Goal: Information Seeking & Learning: Learn about a topic

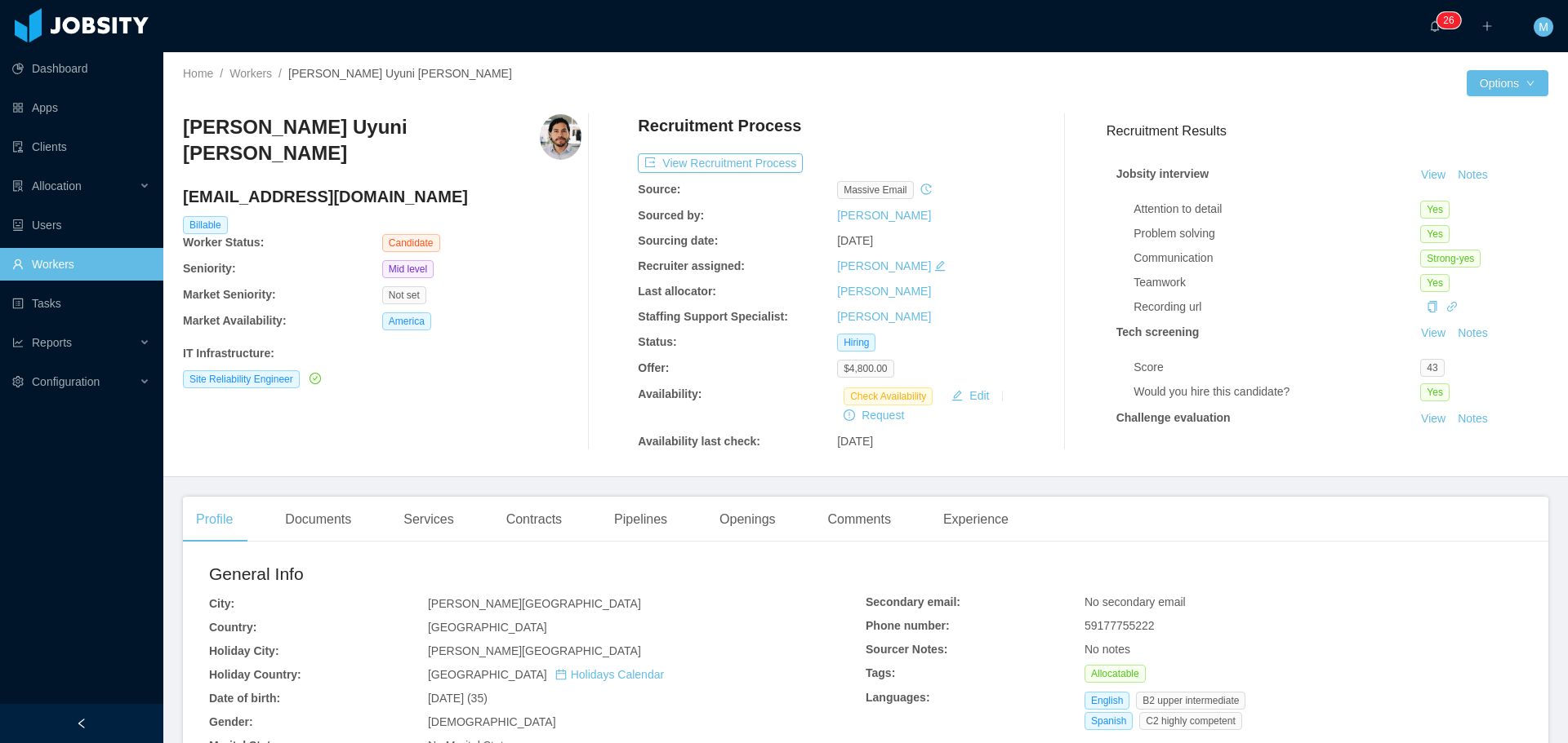
drag, startPoint x: 0, startPoint y: 0, endPoint x: 50, endPoint y: 268, distance: 272.6
click at [50, 268] on link "Workers" at bounding box center [80, 264] width 138 height 32
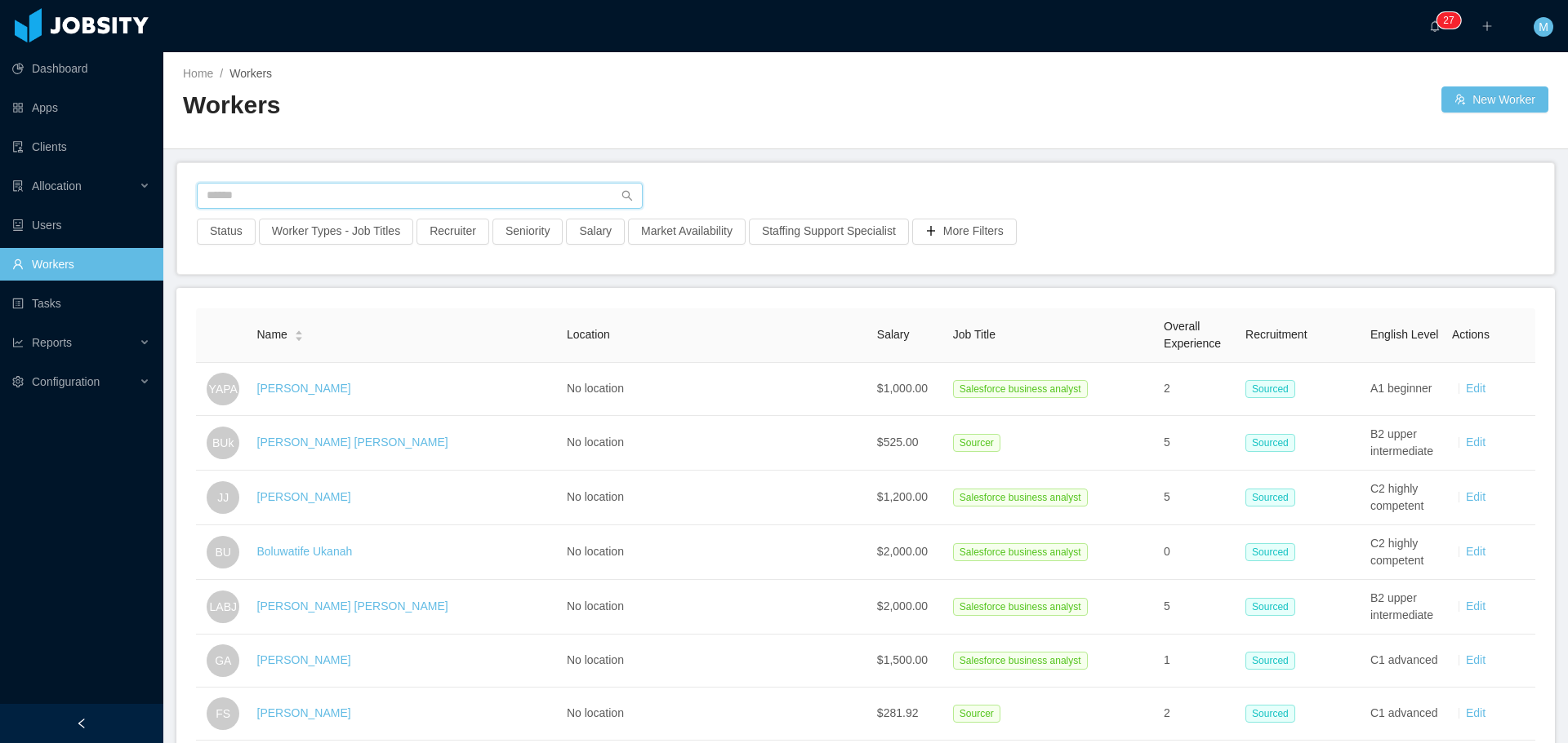
click at [269, 199] on input "text" at bounding box center [419, 196] width 446 height 27
paste input "**********"
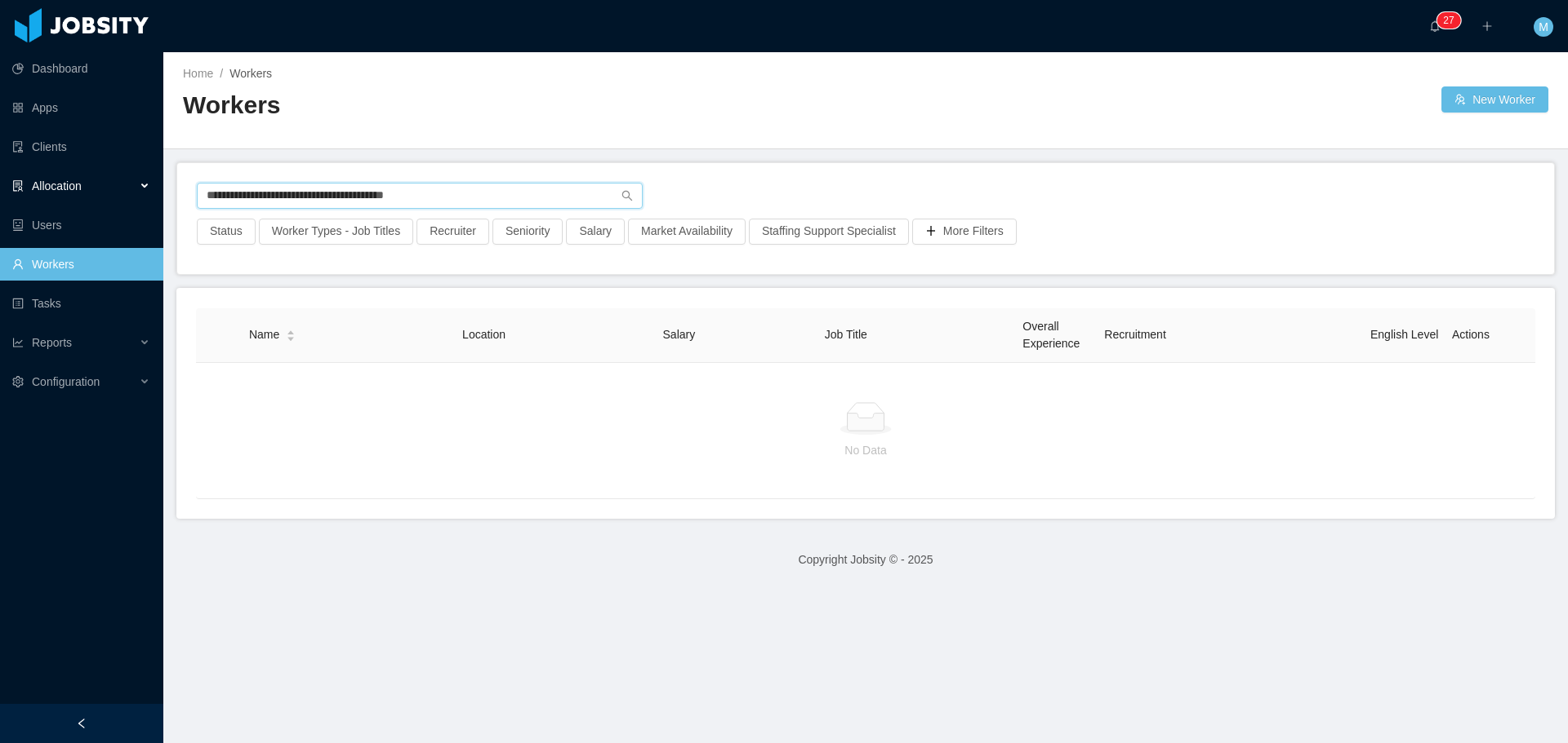
drag, startPoint x: 287, startPoint y: 192, endPoint x: 0, endPoint y: 209, distance: 287.5
click at [0, 200] on section "**********" at bounding box center [784, 371] width 1568 height 743
paste input "text"
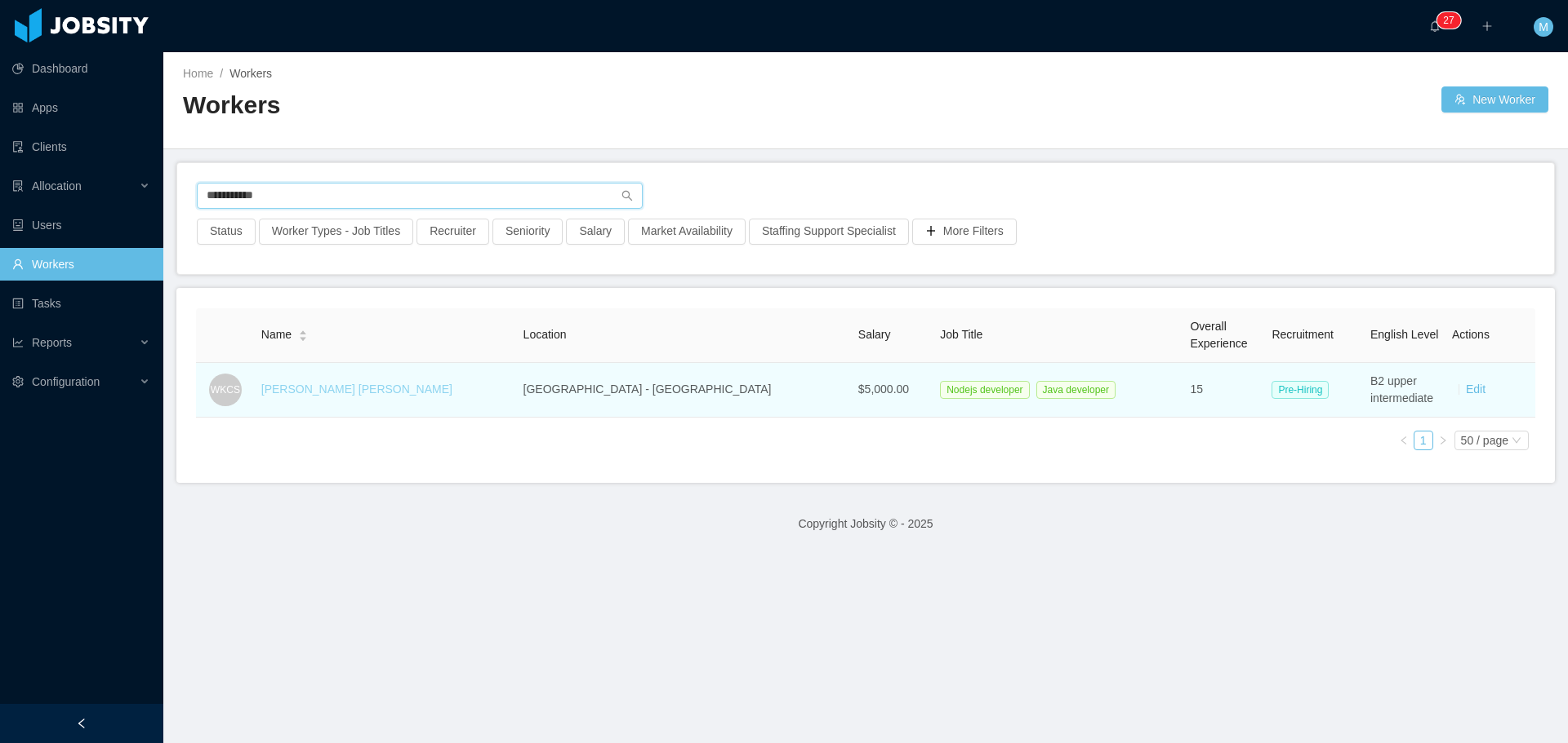
type input "**********"
click at [311, 394] on link "[PERSON_NAME] [PERSON_NAME]" at bounding box center [356, 389] width 191 height 13
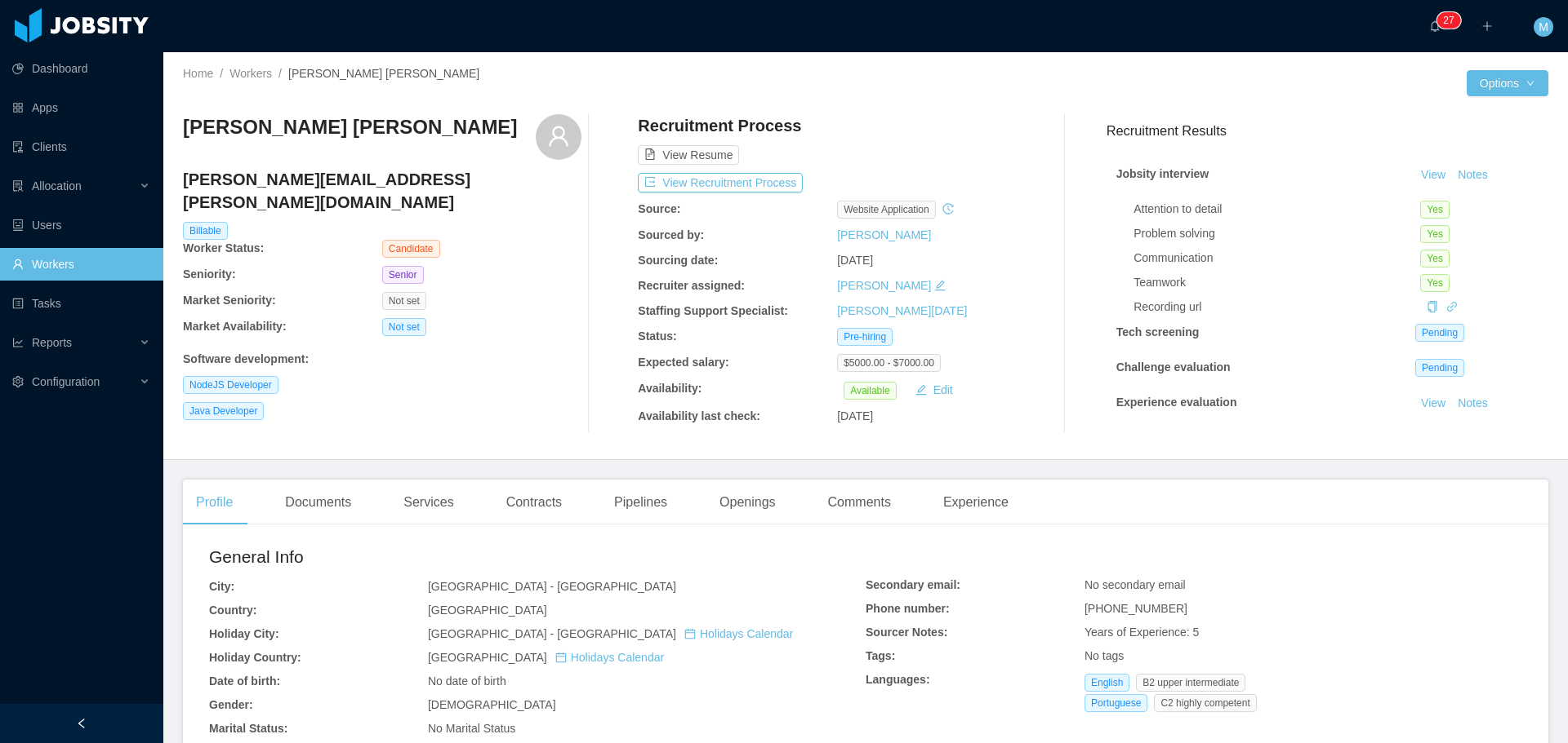
click at [72, 264] on link "Workers" at bounding box center [80, 264] width 138 height 32
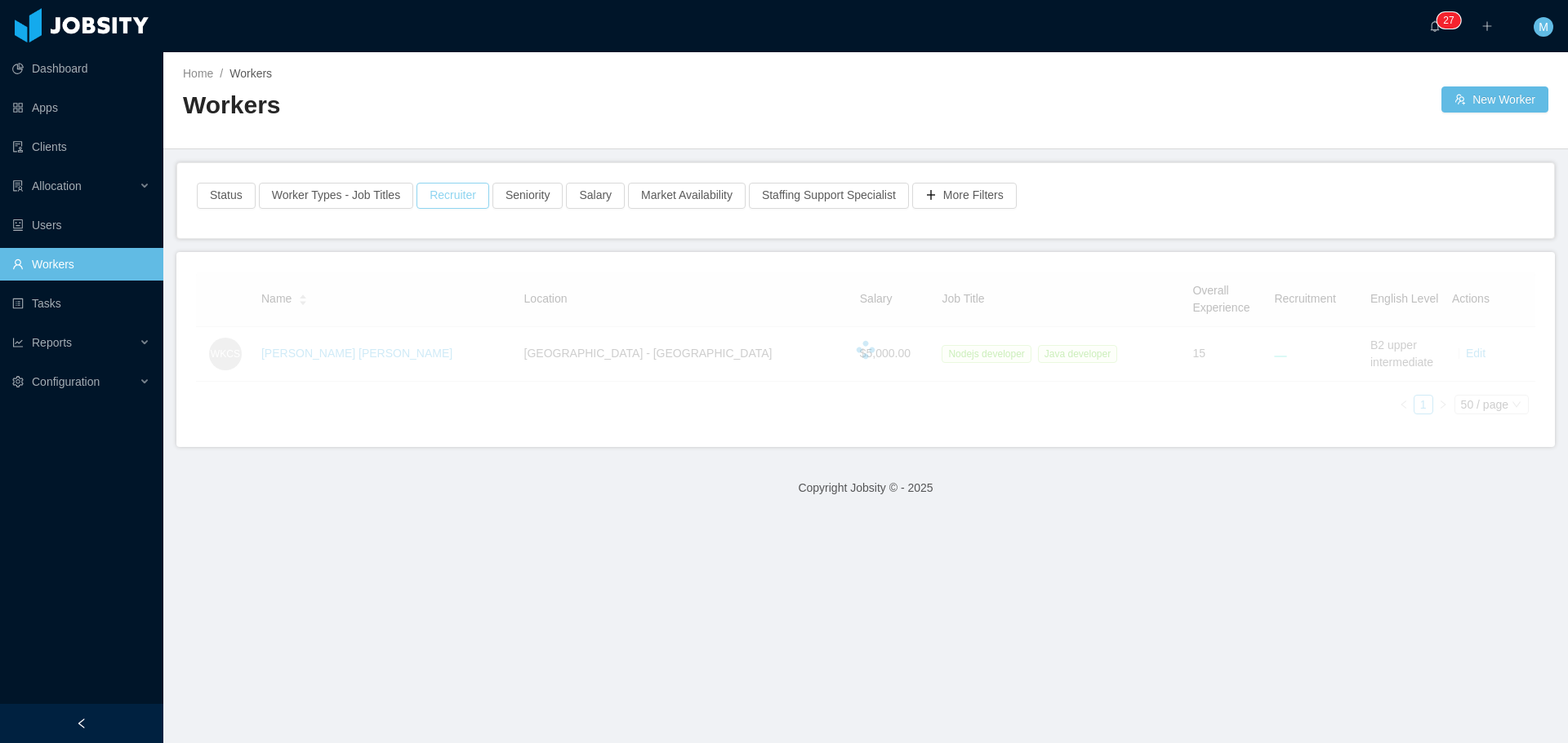
click at [449, 188] on button "Recruiter" at bounding box center [453, 196] width 73 height 27
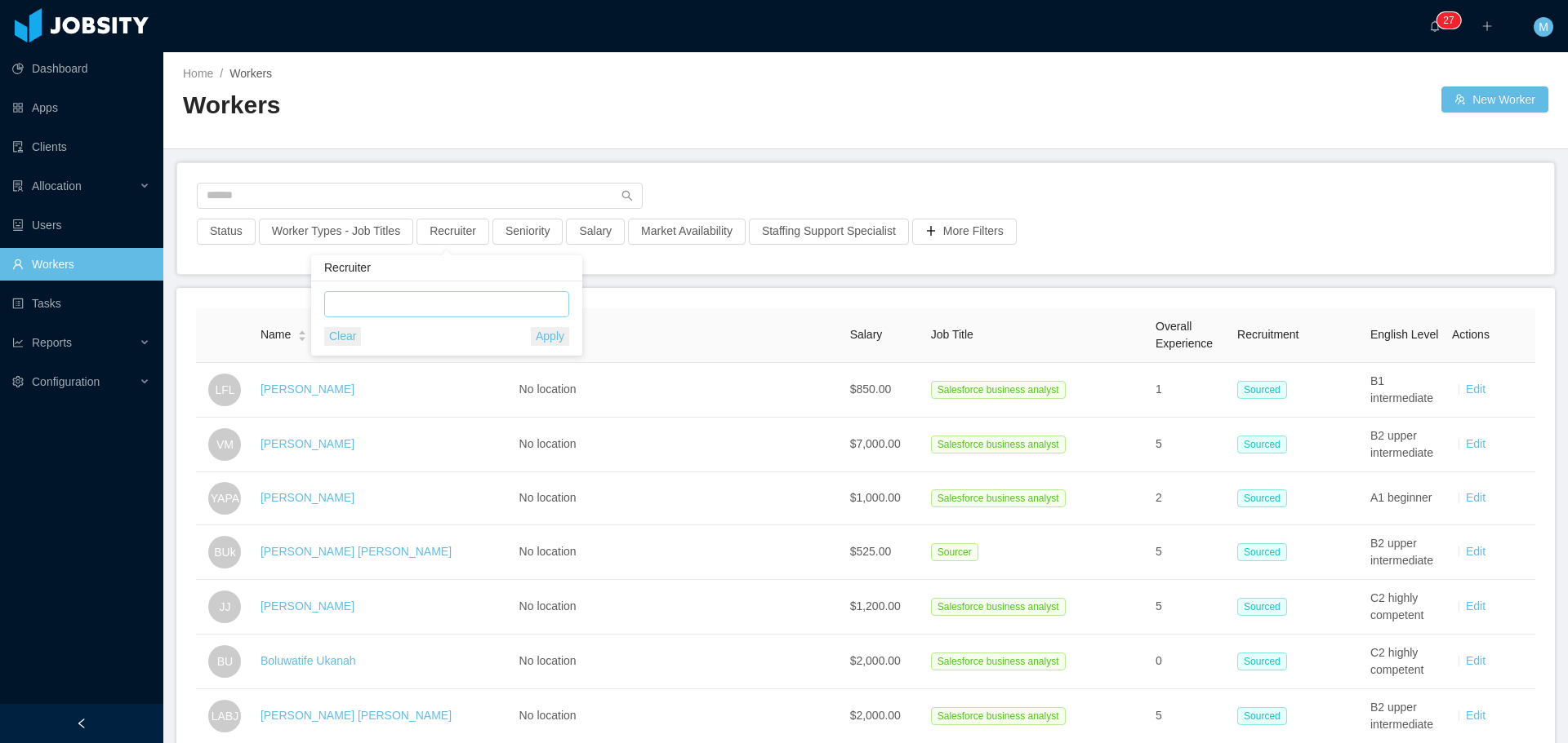
click at [375, 306] on div at bounding box center [444, 304] width 230 height 25
type input "******"
click at [443, 232] on button "Recruiter" at bounding box center [453, 232] width 73 height 27
click at [442, 242] on button "Recruiter" at bounding box center [453, 232] width 73 height 27
click at [386, 294] on div at bounding box center [444, 304] width 230 height 25
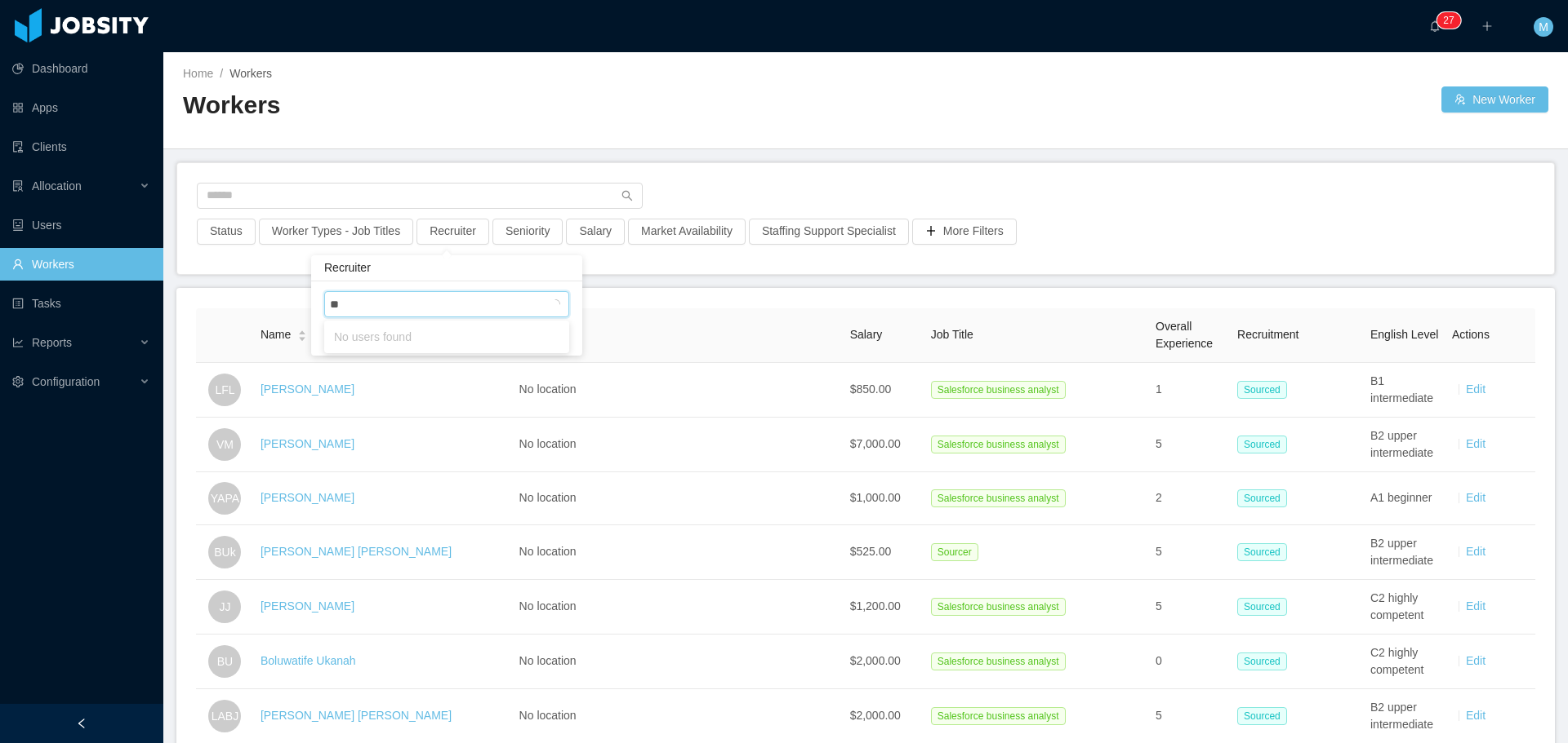
type input "***"
click at [418, 335] on li "[PERSON_NAME]" at bounding box center [447, 337] width 245 height 27
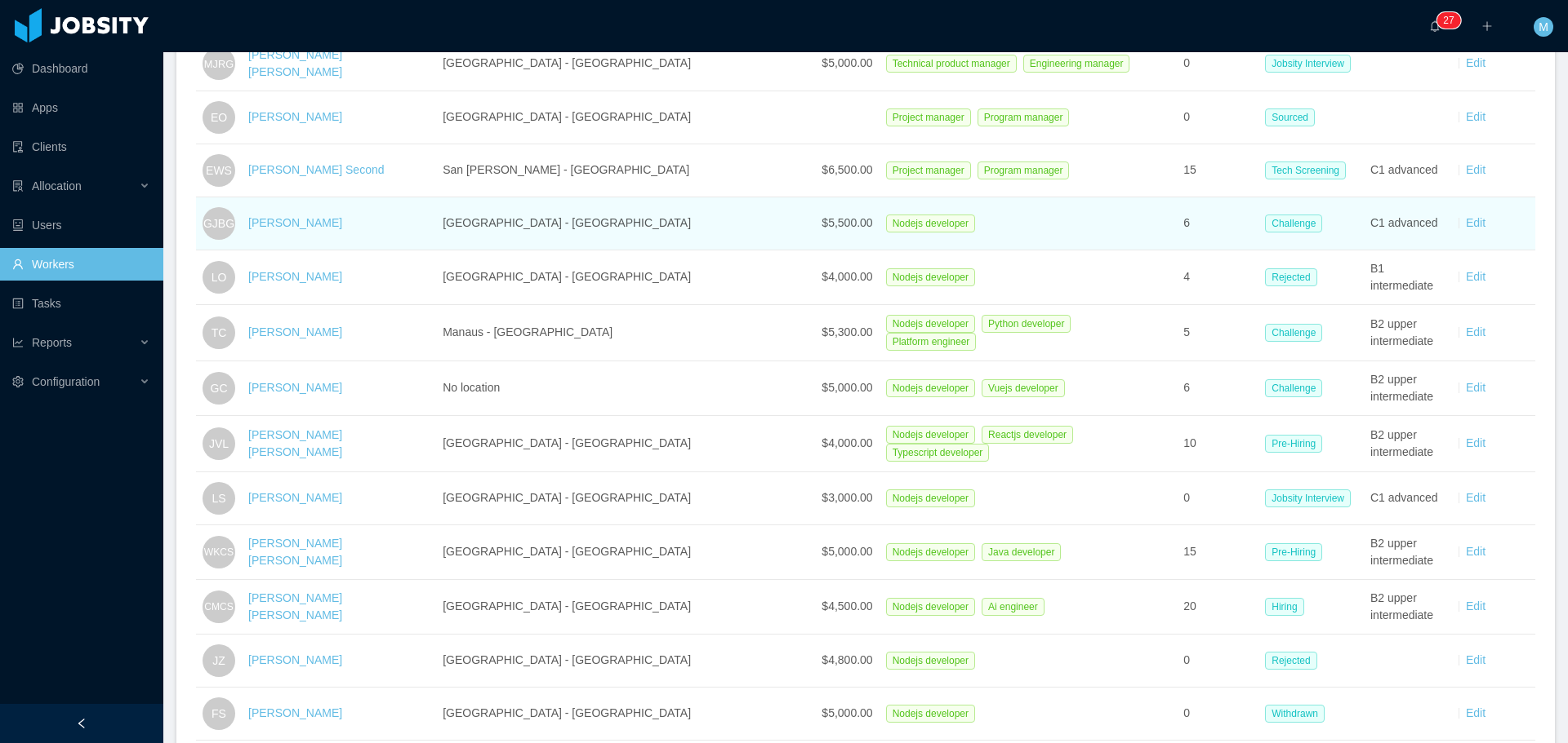
scroll to position [408, 0]
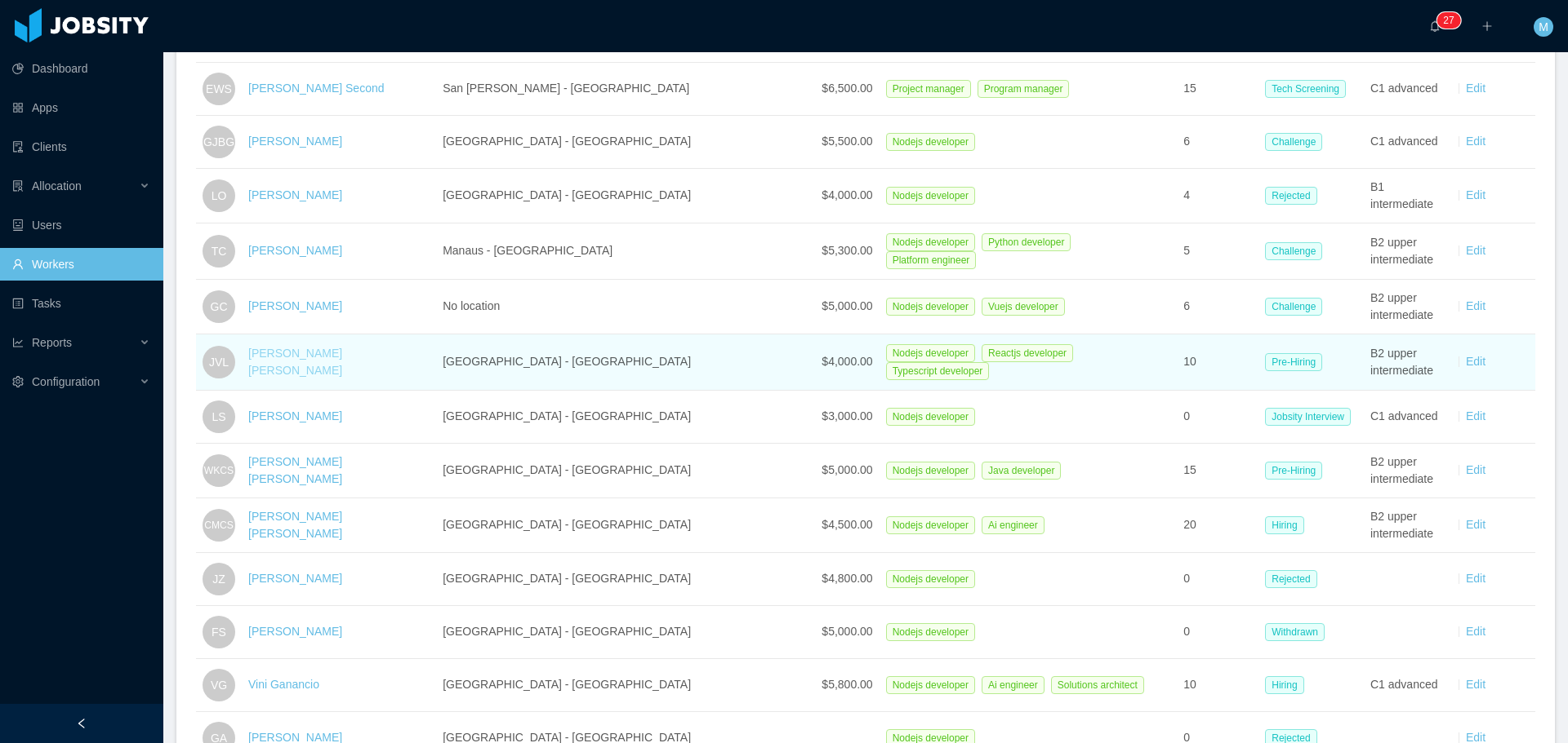
click at [334, 360] on link "[PERSON_NAME] [PERSON_NAME]" at bounding box center [295, 362] width 94 height 30
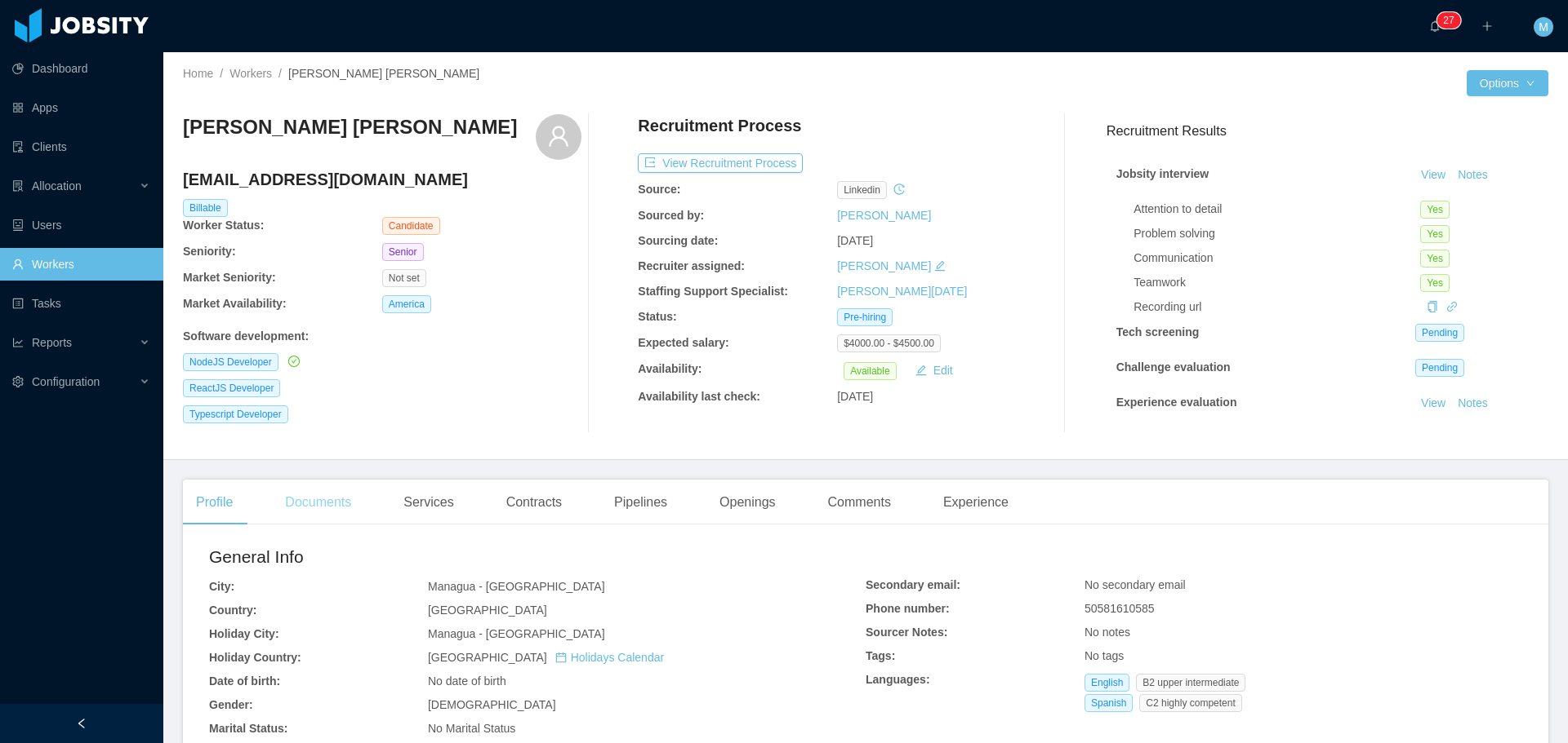
click at [335, 503] on div "Documents" at bounding box center [318, 502] width 92 height 45
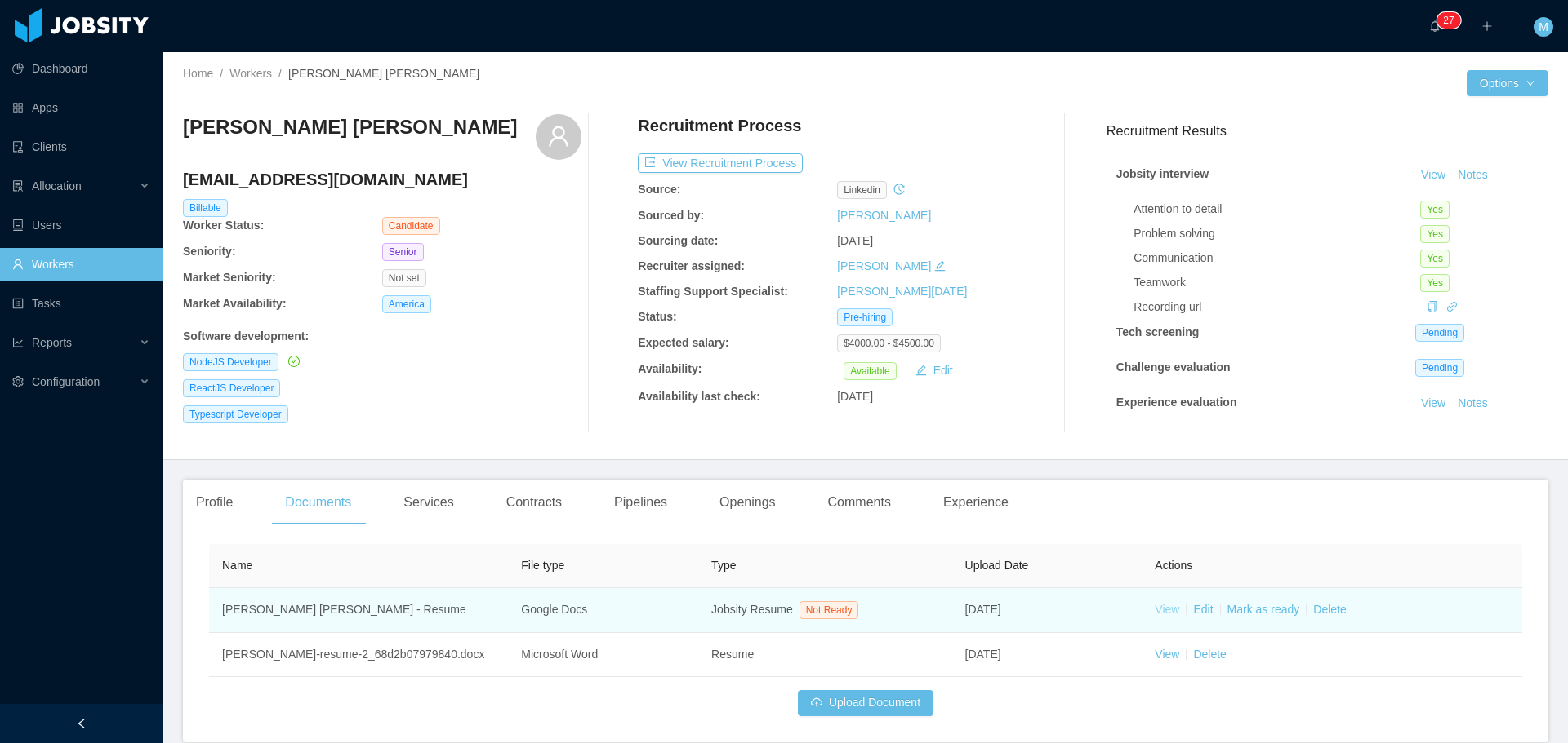
click at [1159, 605] on link "View" at bounding box center [1167, 609] width 25 height 13
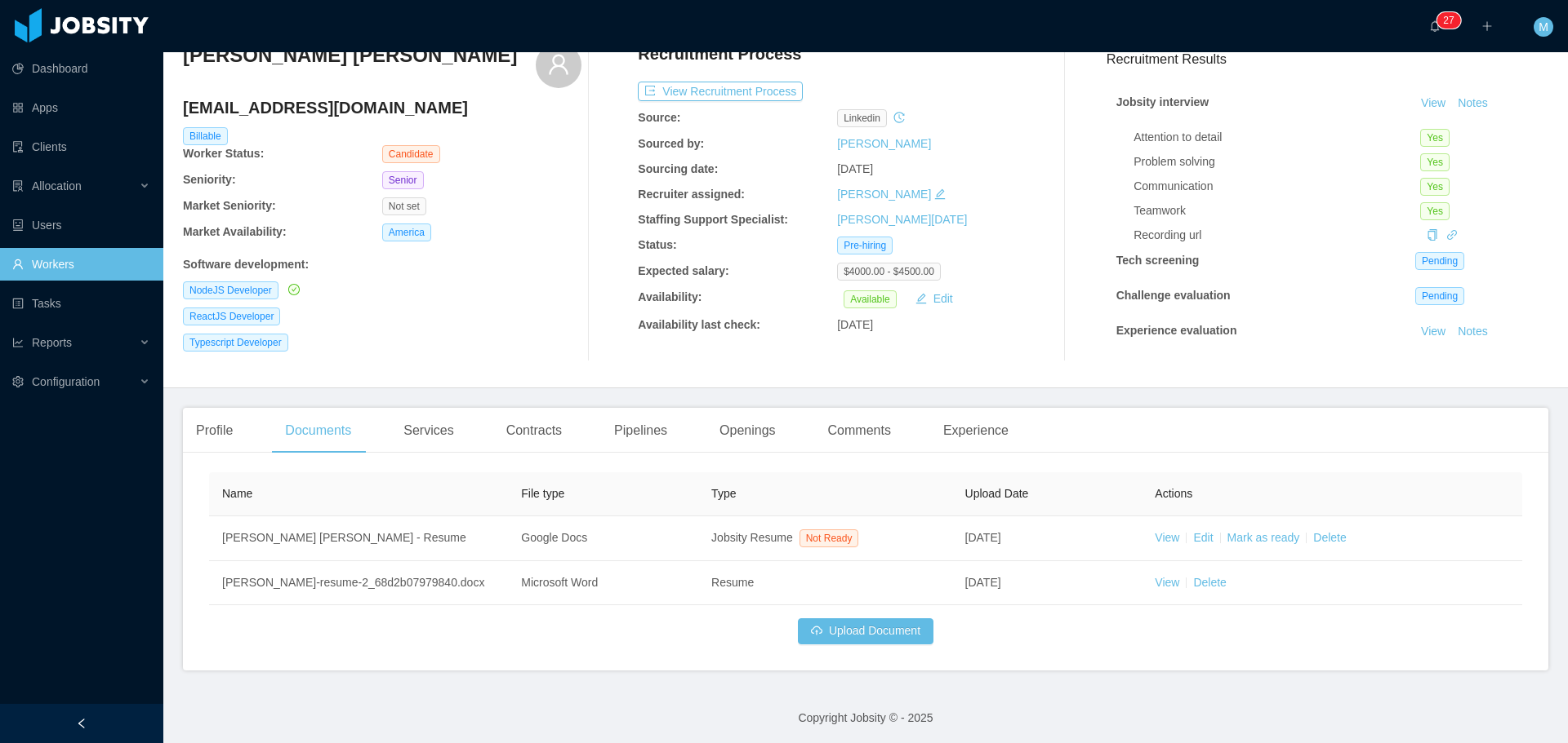
scroll to position [75, 0]
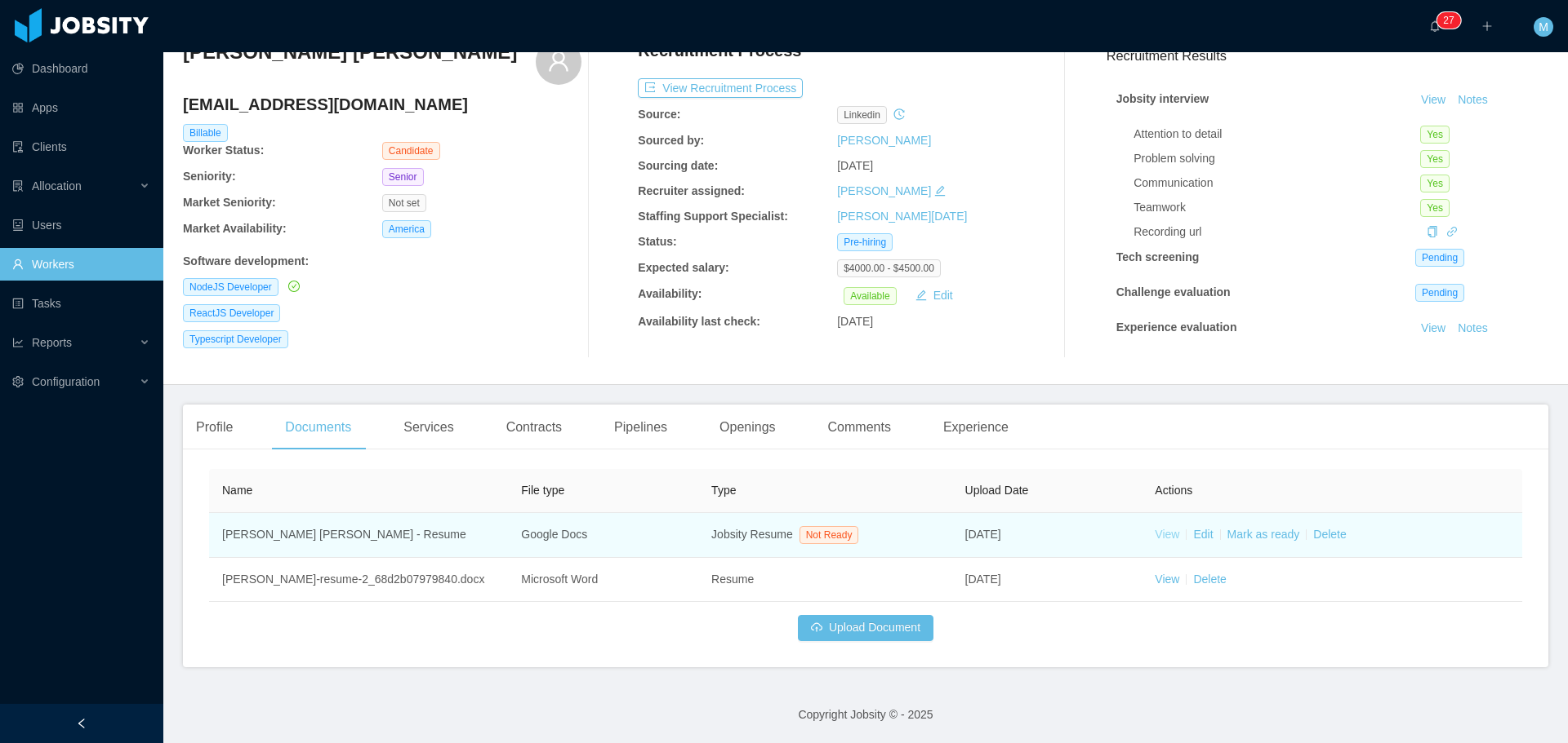
click at [1155, 533] on link "View" at bounding box center [1167, 534] width 25 height 13
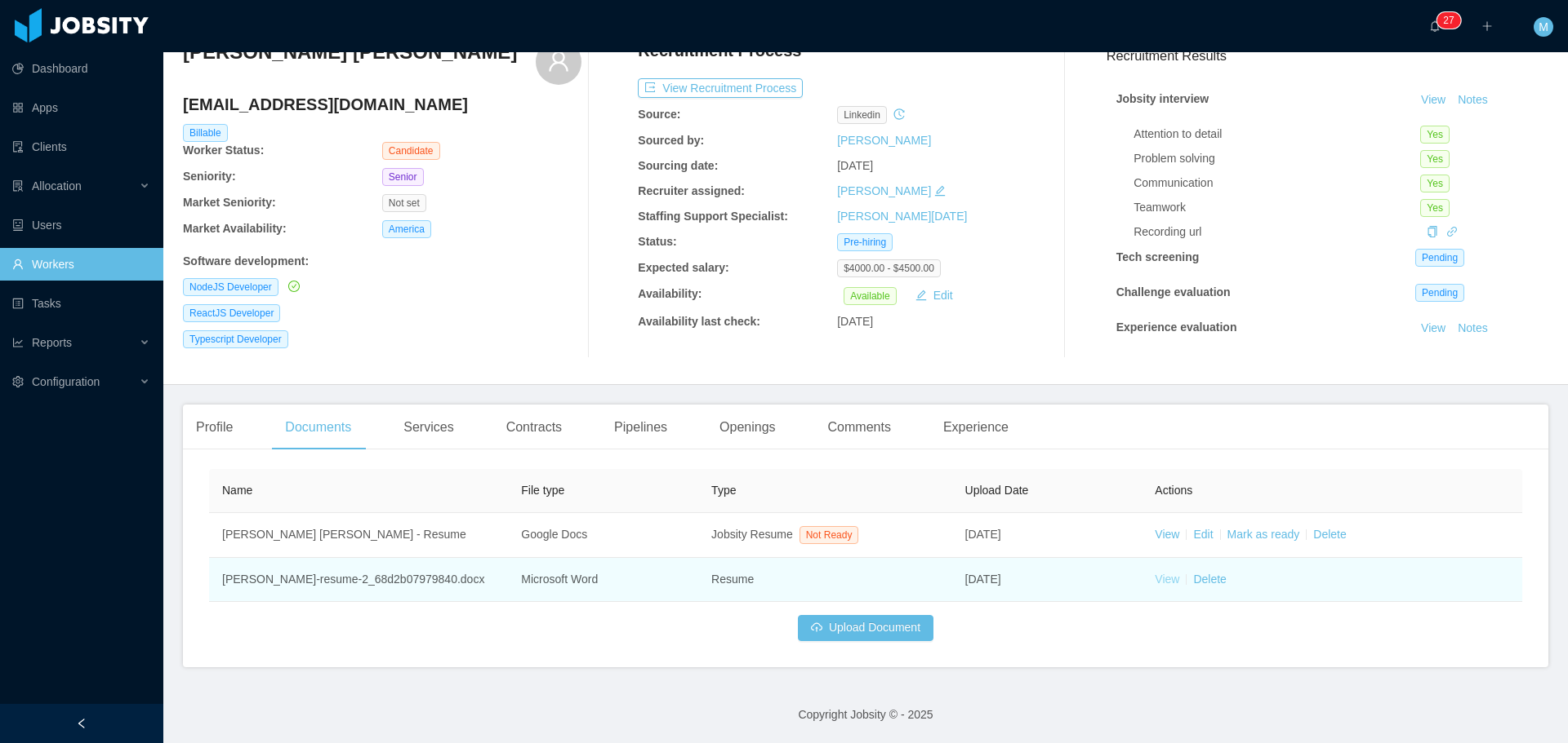
click at [1160, 583] on link "View" at bounding box center [1167, 579] width 25 height 13
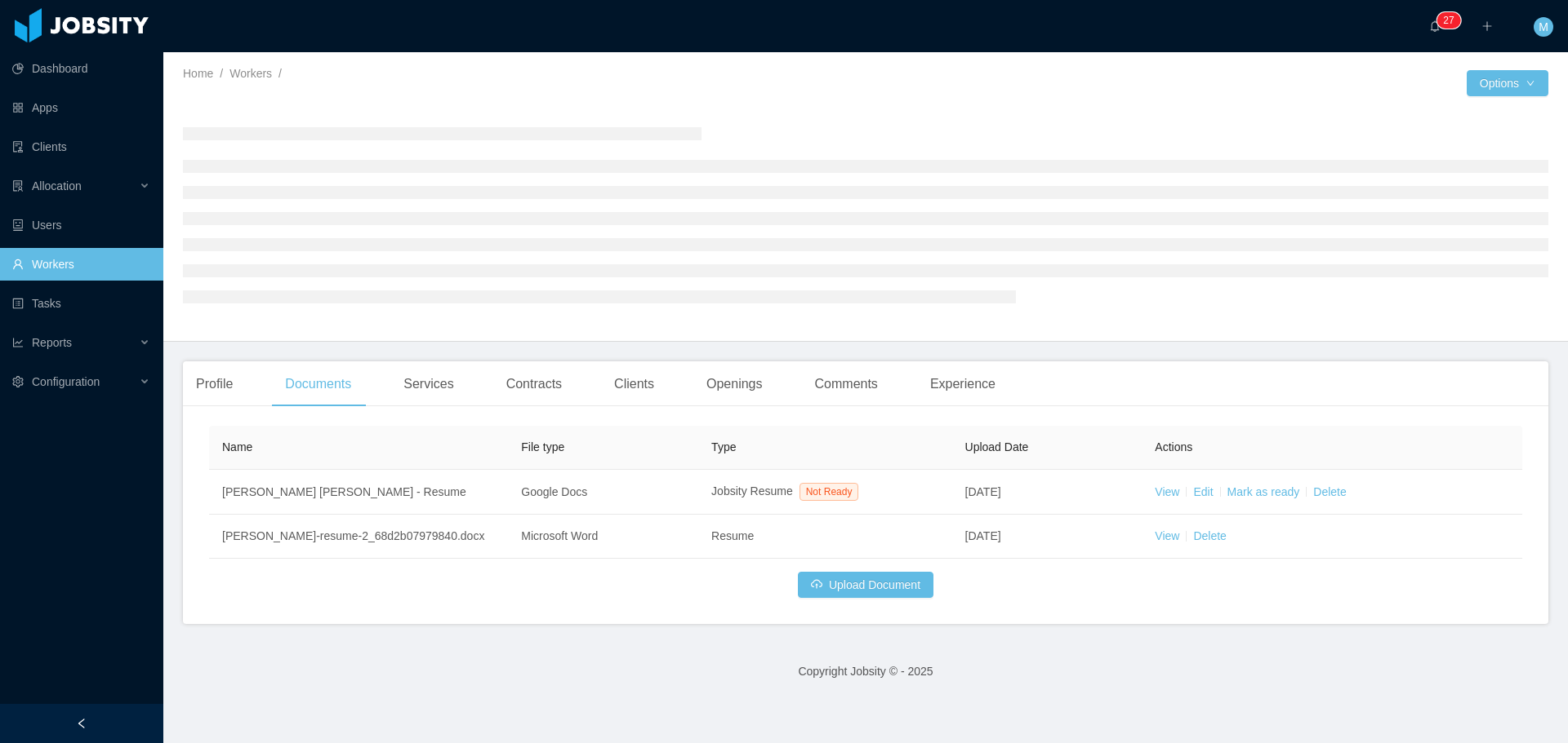
click at [1157, 540] on table "Name File type Type Upload Date Actions [PERSON_NAME] [PERSON_NAME] - Resume Go…" at bounding box center [865, 492] width 1313 height 133
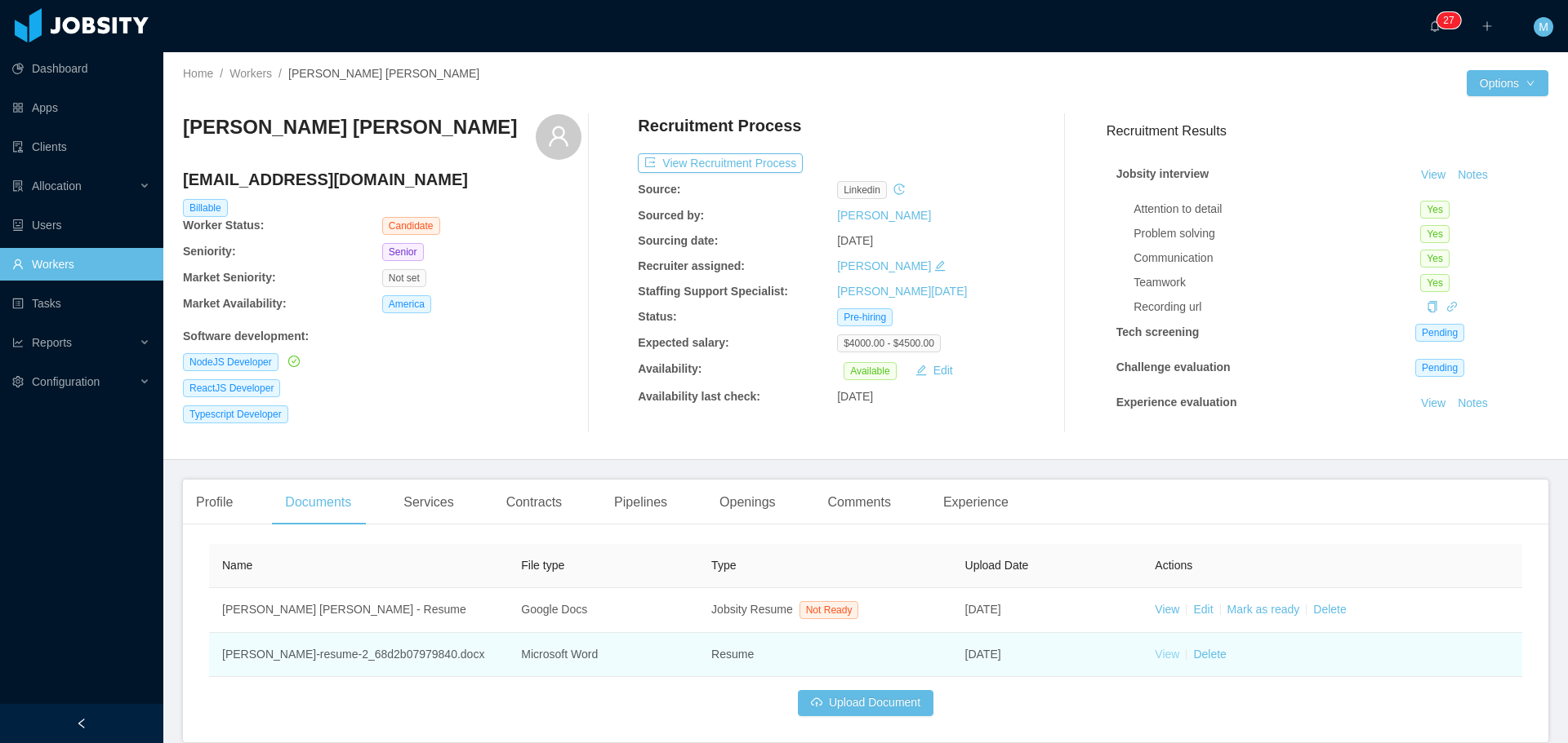
click at [1156, 657] on link "View" at bounding box center [1167, 654] width 25 height 13
